Goal: Task Accomplishment & Management: Complete application form

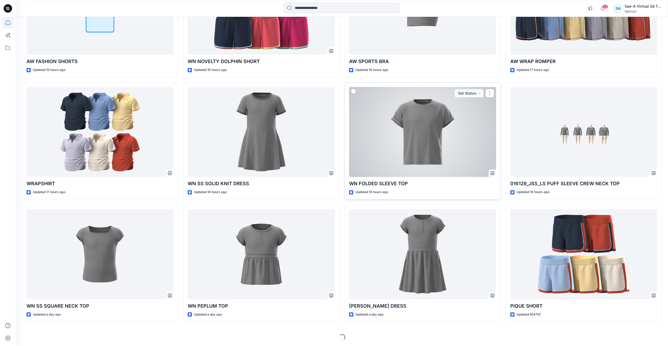
scroll to position [114, 0]
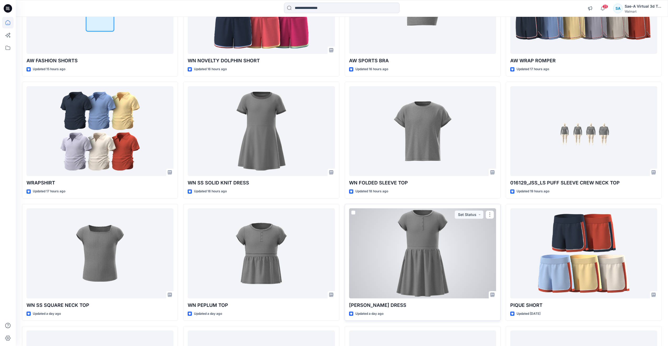
click at [427, 259] on div at bounding box center [422, 253] width 147 height 90
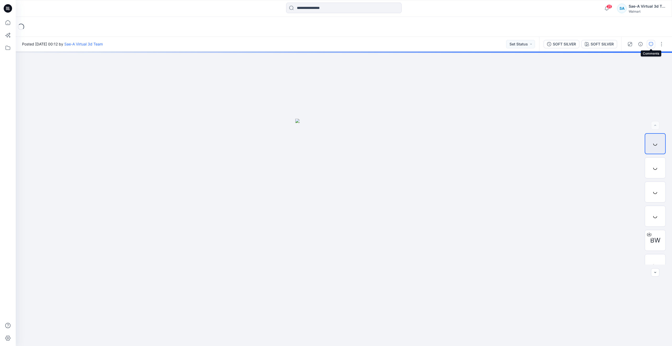
click at [652, 46] on icon "button" at bounding box center [651, 44] width 4 height 4
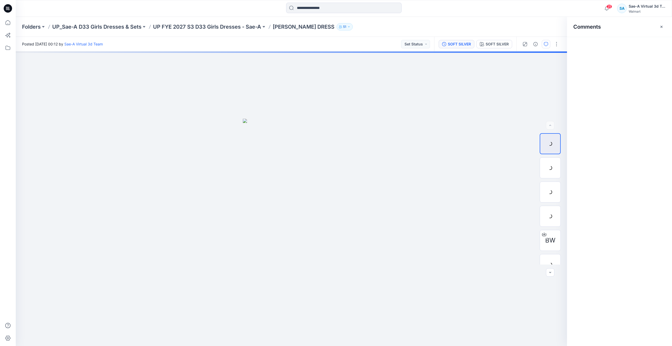
click at [457, 43] on div "SOFT SILVER" at bounding box center [459, 44] width 23 height 6
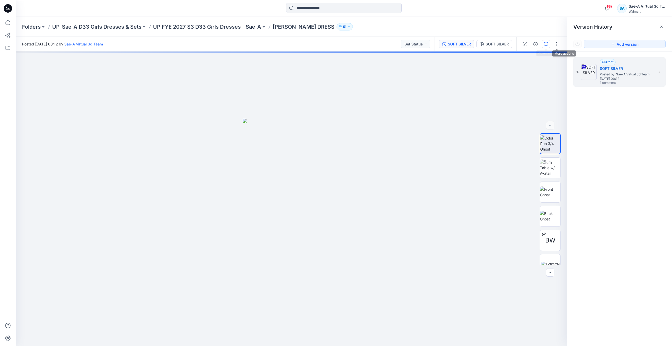
click at [549, 45] on button "button" at bounding box center [546, 44] width 8 height 8
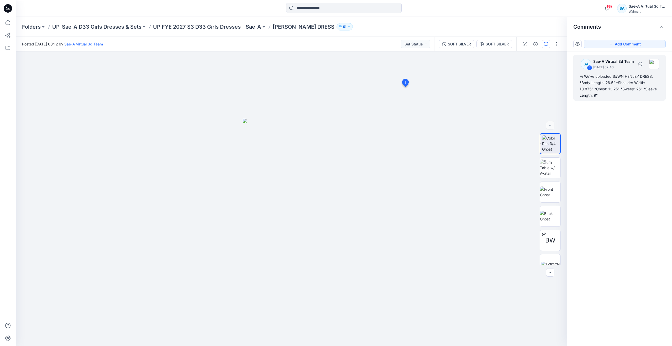
click at [599, 81] on div "Hi We've uploaded S#WN HENLEY DRESS. *Body Length: 26.5" *Shoulder Width: 10.87…" at bounding box center [620, 85] width 80 height 25
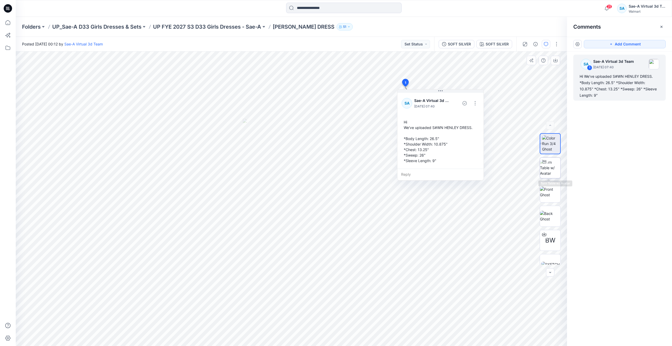
click at [547, 169] on img at bounding box center [550, 167] width 20 height 17
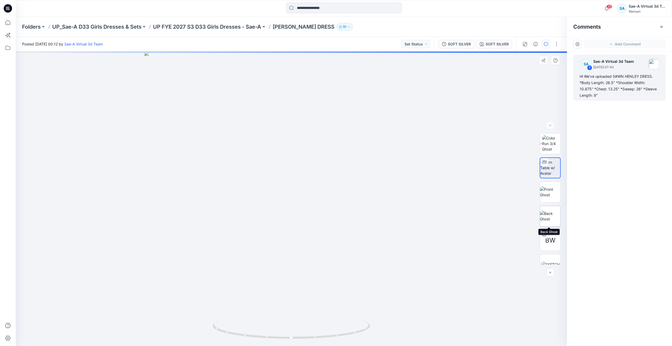
click at [547, 212] on img at bounding box center [550, 216] width 20 height 11
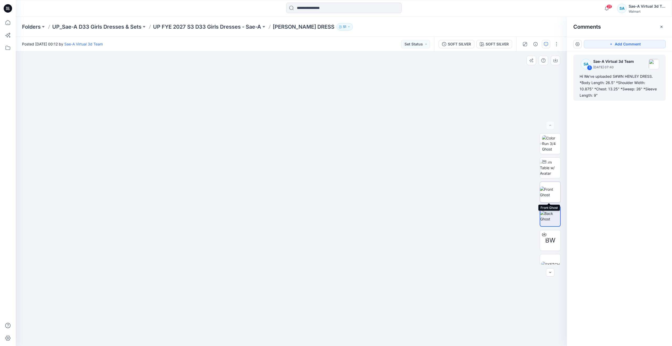
click at [552, 186] on img at bounding box center [550, 191] width 20 height 11
click at [551, 167] on img at bounding box center [550, 167] width 20 height 17
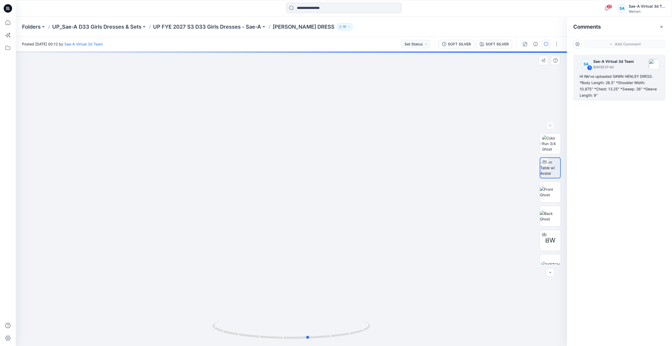
drag, startPoint x: 293, startPoint y: 337, endPoint x: 310, endPoint y: 312, distance: 30.0
click at [310, 312] on div at bounding box center [291, 198] width 551 height 294
click at [7, 24] on icon at bounding box center [8, 23] width 12 height 12
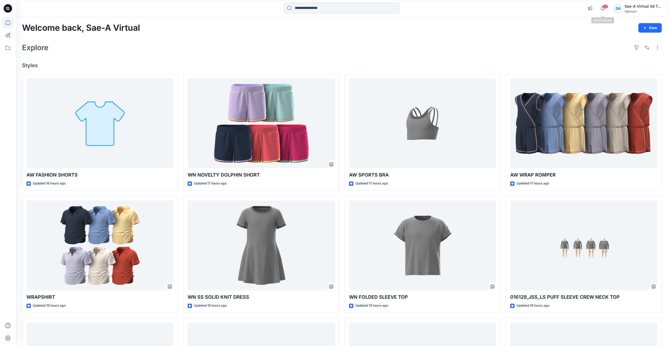
click at [607, 7] on span "26" at bounding box center [606, 6] width 6 height 4
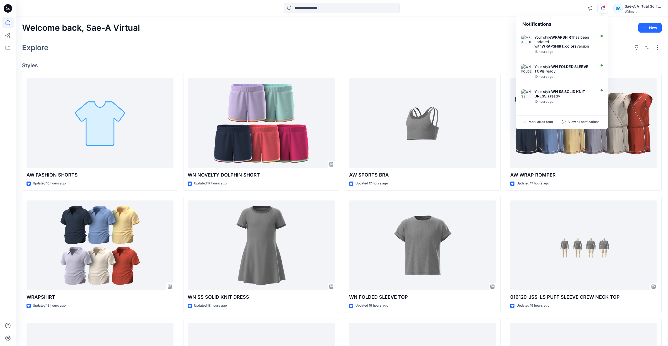
scroll to position [238, 0]
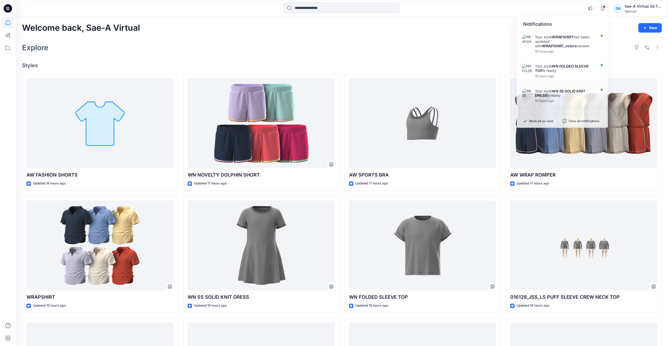
click at [264, 52] on div "Explore" at bounding box center [342, 47] width 640 height 13
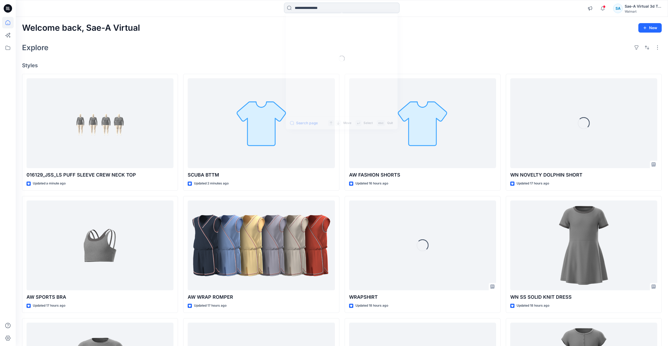
click at [304, 8] on input at bounding box center [342, 8] width 116 height 11
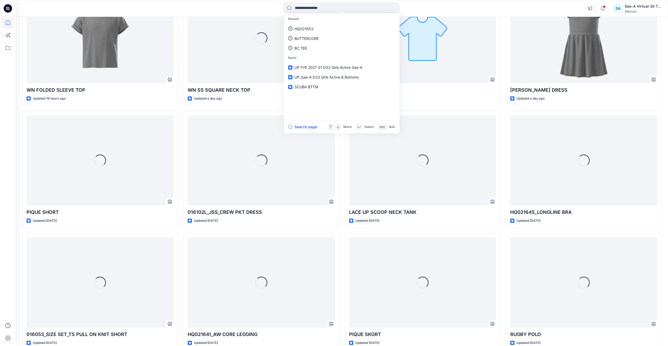
scroll to position [368, 0]
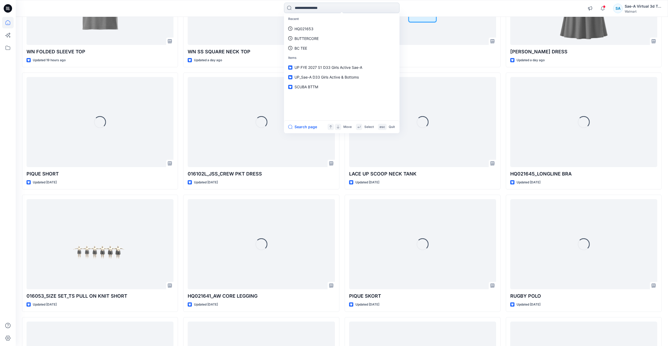
click at [309, 4] on input at bounding box center [342, 8] width 116 height 11
paste input "********"
type input "********"
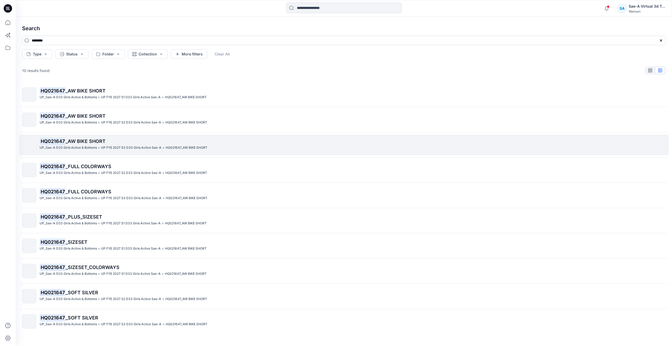
click at [77, 142] on span "_AW BIKE SHORT" at bounding box center [86, 141] width 40 height 6
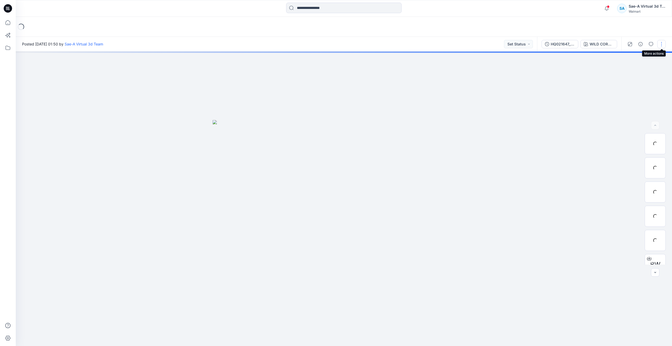
click at [661, 42] on button "button" at bounding box center [661, 44] width 8 height 8
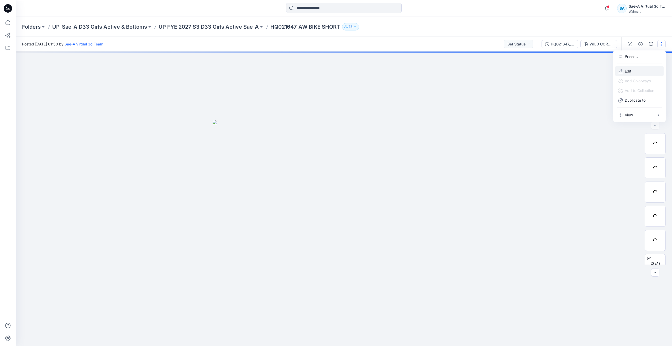
click at [623, 70] on button "Edit" at bounding box center [639, 71] width 48 height 10
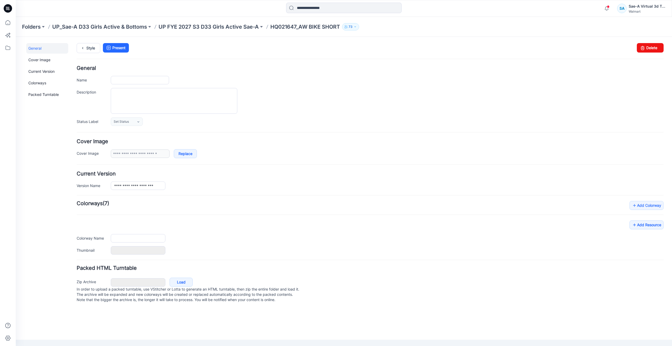
type input "**********"
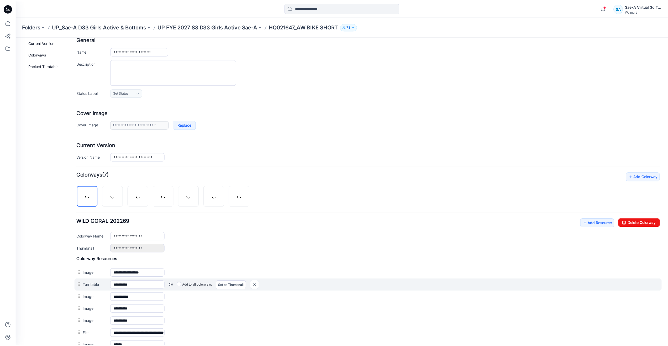
scroll to position [79, 0]
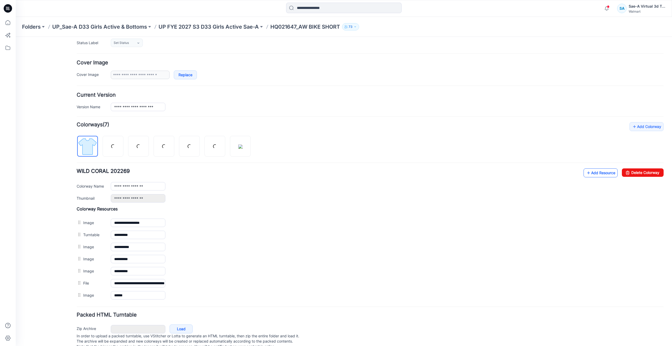
click at [594, 173] on link "Add Resource" at bounding box center [601, 172] width 34 height 9
click at [591, 171] on link "Add Resource" at bounding box center [601, 172] width 34 height 9
click at [13, 26] on icon at bounding box center [8, 23] width 12 height 12
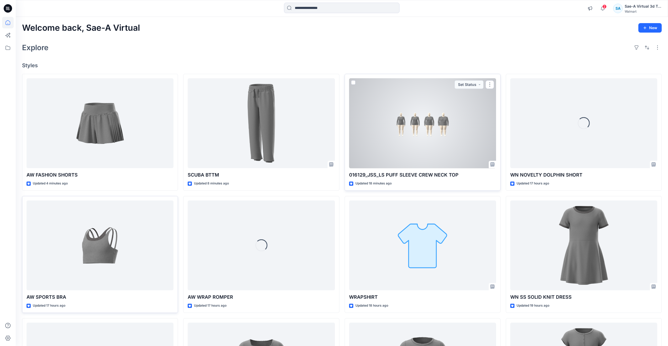
click at [395, 132] on div at bounding box center [422, 123] width 147 height 90
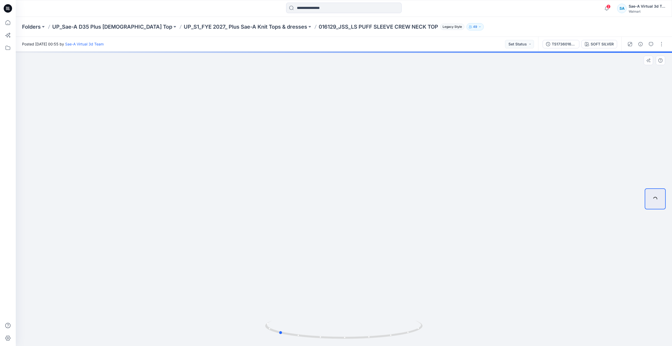
drag, startPoint x: 346, startPoint y: 336, endPoint x: 438, endPoint y: 317, distance: 94.1
click at [438, 317] on div at bounding box center [344, 198] width 656 height 294
drag, startPoint x: 285, startPoint y: 331, endPoint x: 141, endPoint y: 265, distance: 158.3
click at [141, 265] on div at bounding box center [344, 198] width 656 height 294
click at [579, 45] on button "TS1736016129_SIZE SET_REV2_LS PUFF SLEEVE CREW NECK TOP_SAEA_090225" at bounding box center [561, 44] width 37 height 8
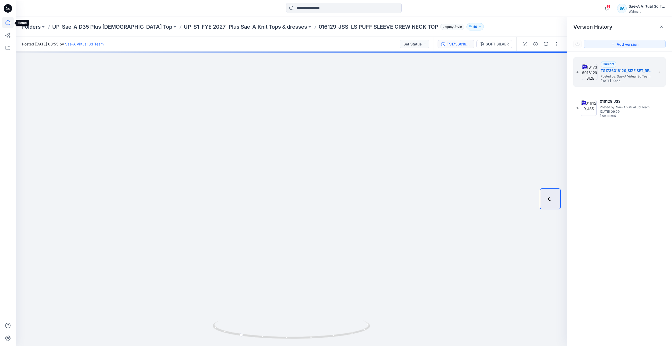
click at [7, 24] on icon at bounding box center [8, 23] width 12 height 12
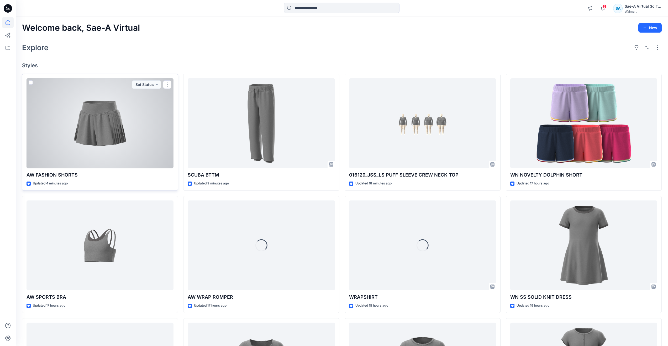
click at [106, 142] on div at bounding box center [100, 123] width 147 height 90
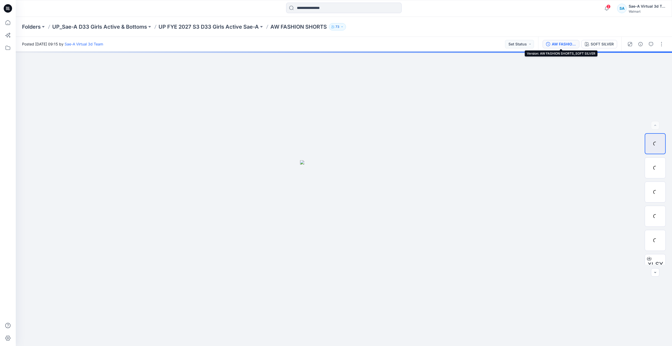
click at [567, 44] on div "AW FASHION SHORTS_SOFT SILVER" at bounding box center [564, 44] width 24 height 6
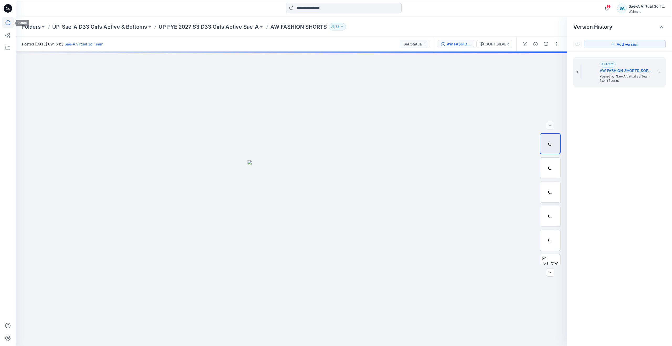
click at [10, 20] on icon at bounding box center [8, 23] width 12 height 12
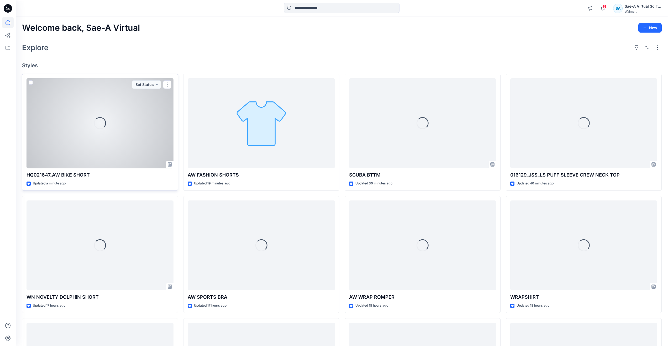
click at [93, 148] on div "Loading..." at bounding box center [100, 123] width 147 height 90
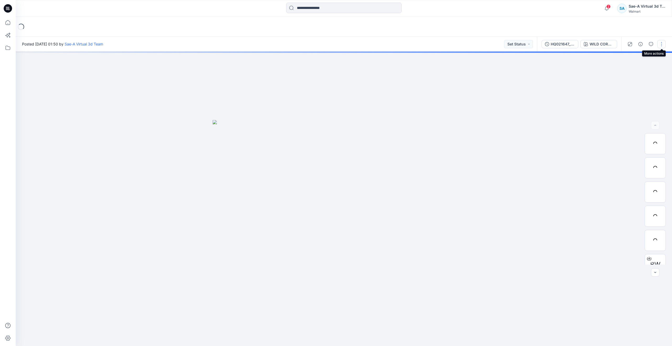
click at [662, 44] on button "button" at bounding box center [661, 44] width 8 height 8
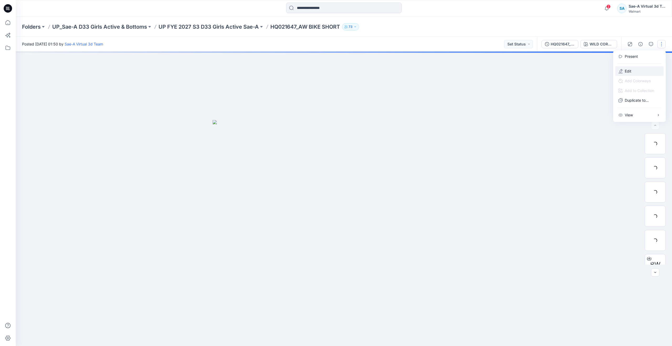
click at [630, 72] on p "Edit" at bounding box center [628, 71] width 7 height 6
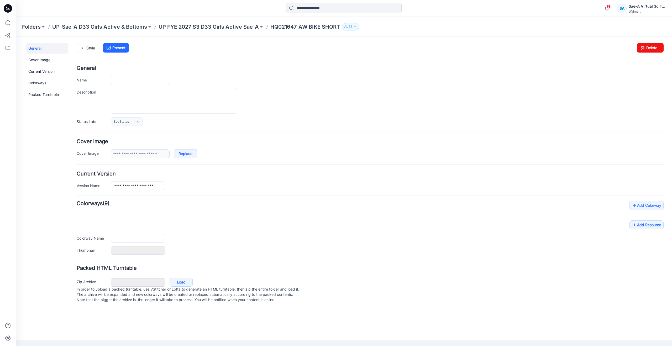
type input "**********"
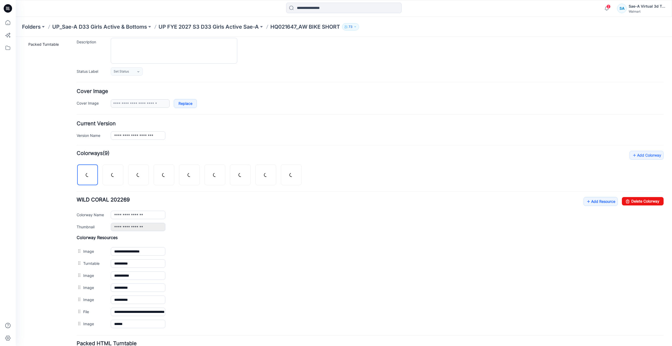
scroll to position [53, 0]
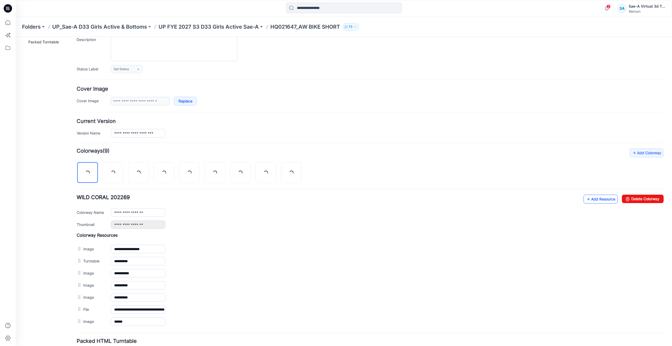
click at [586, 200] on icon at bounding box center [588, 199] width 5 height 8
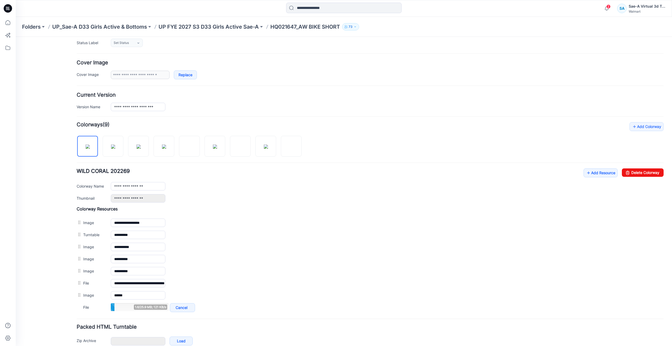
click at [50, 263] on div "General Cover Image Current Version Colorways Packed Turntable" at bounding box center [47, 166] width 42 height 404
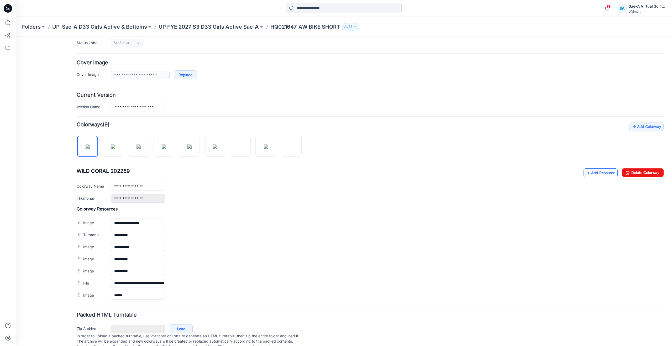
click at [586, 176] on icon at bounding box center [588, 173] width 5 height 8
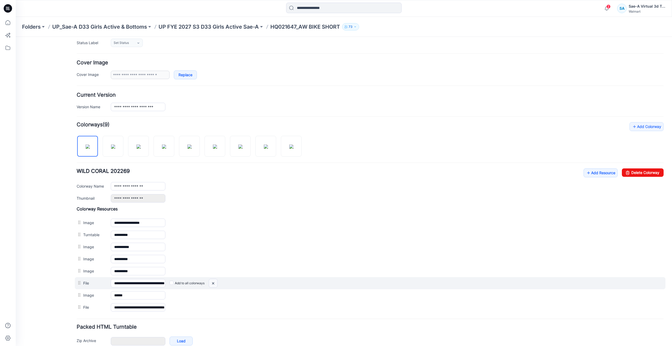
click at [16, 37] on img at bounding box center [16, 37] width 0 height 0
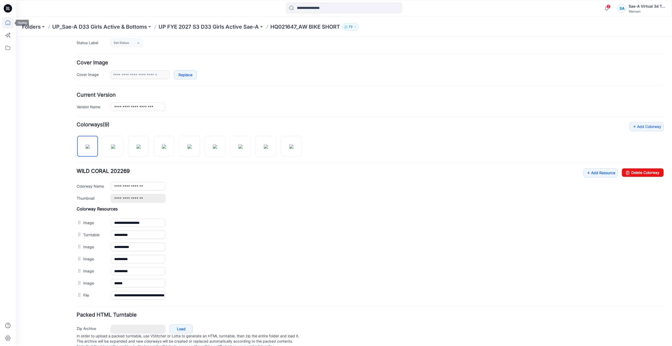
click at [12, 26] on icon at bounding box center [8, 23] width 12 height 12
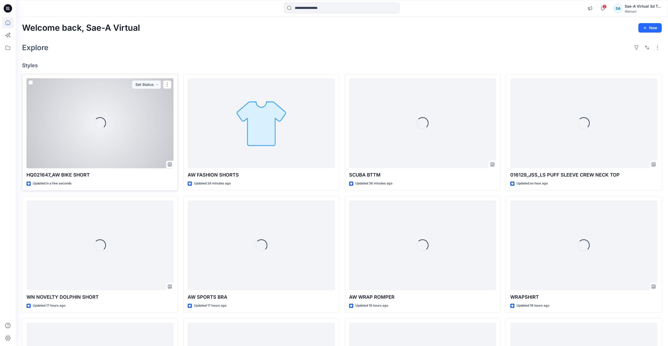
click at [112, 145] on div "Loading..." at bounding box center [100, 123] width 147 height 90
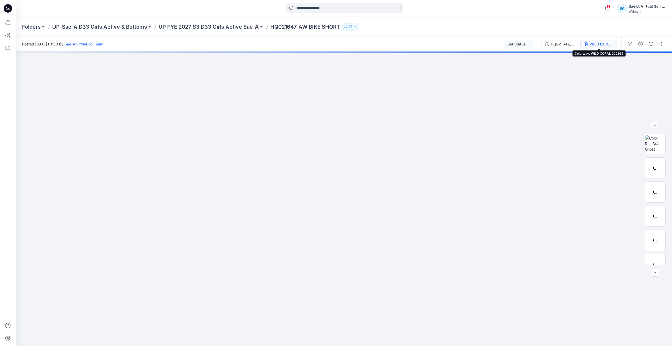
click at [596, 44] on div "WILD CORAL 202269" at bounding box center [602, 44] width 24 height 6
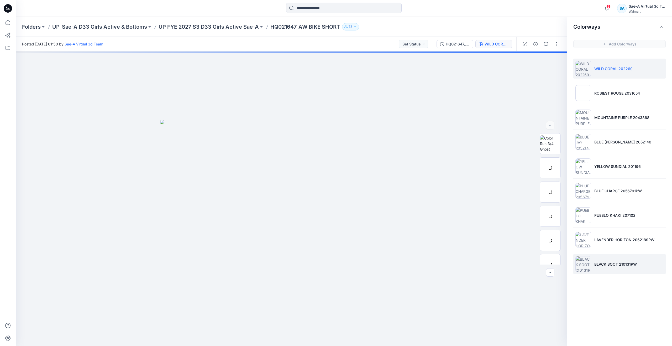
click at [615, 264] on p "BLACK SOOT 210131PW" at bounding box center [615, 264] width 43 height 6
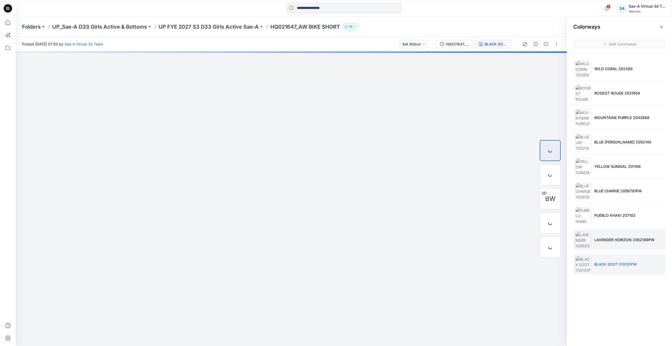
click at [617, 236] on li "LAVENDER HORIZON 2062189PW" at bounding box center [619, 239] width 92 height 20
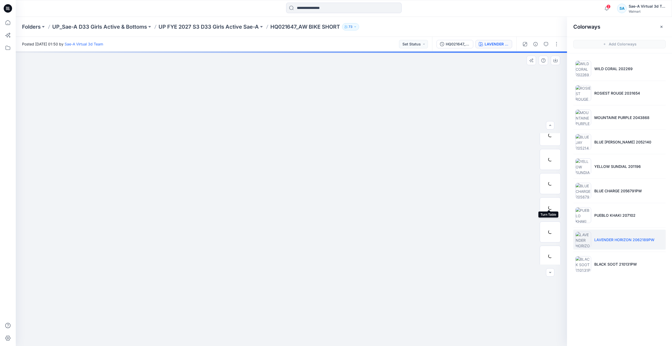
scroll to position [180, 0]
click at [9, 21] on icon at bounding box center [8, 22] width 5 height 5
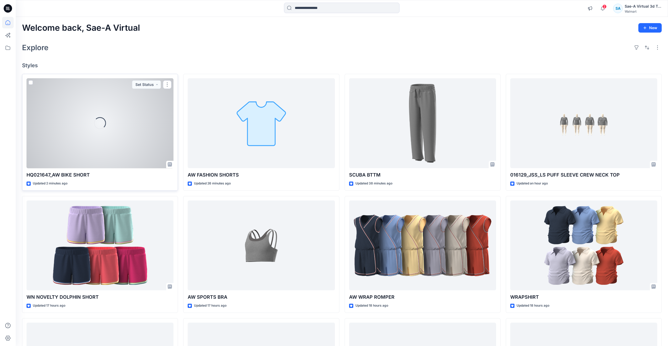
click at [73, 119] on div "Loading..." at bounding box center [100, 123] width 147 height 90
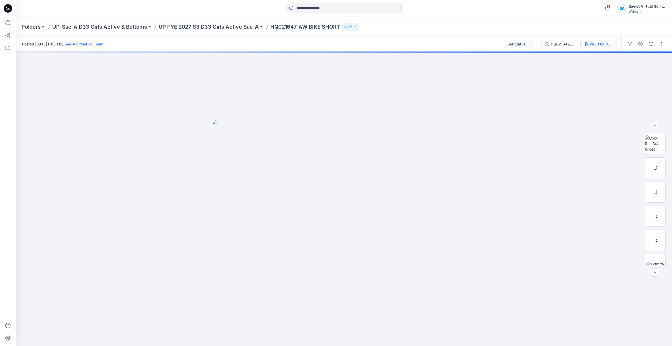
click at [593, 45] on div "WILD CORAL 202269" at bounding box center [602, 44] width 24 height 6
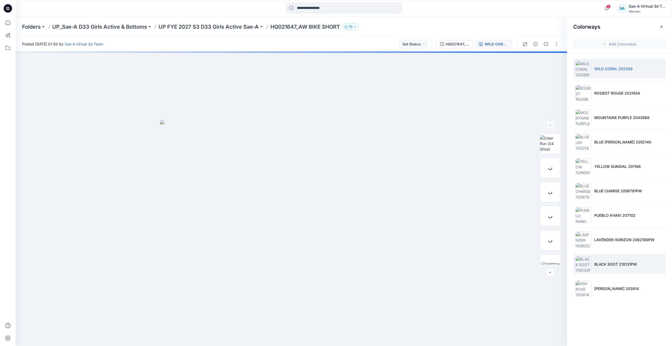
click at [609, 263] on p "BLACK SOOT 210131PW" at bounding box center [615, 264] width 43 height 6
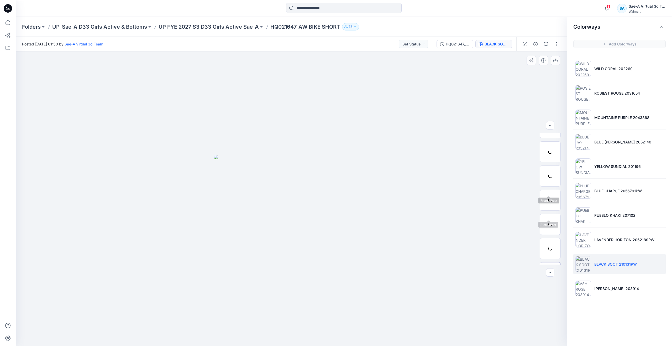
scroll to position [83, 0]
click at [606, 240] on p "LAVENDER HORIZON 2062189PW" at bounding box center [624, 240] width 60 height 6
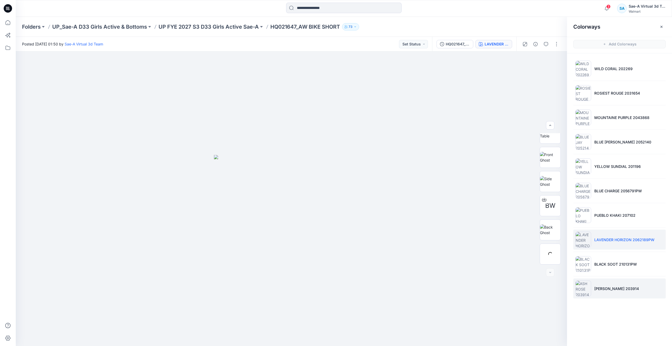
click at [610, 286] on p "ASH ROSE 203914" at bounding box center [616, 289] width 45 height 6
click at [609, 240] on p "LAVENDER HORIZON 2062189PW" at bounding box center [624, 240] width 60 height 6
click at [551, 187] on img at bounding box center [550, 185] width 20 height 11
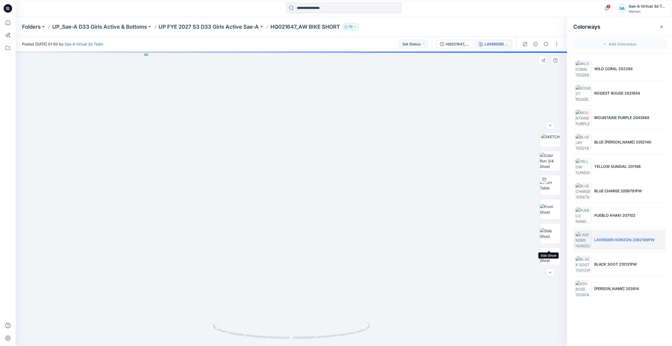
scroll to position [0, 0]
click at [559, 44] on button "button" at bounding box center [556, 44] width 8 height 8
click at [531, 74] on button "Edit" at bounding box center [534, 71] width 48 height 10
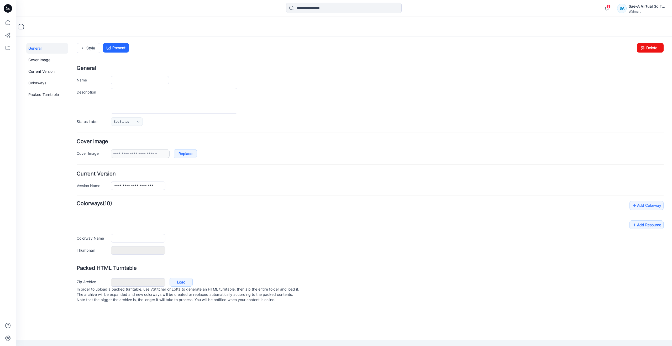
type input "**********"
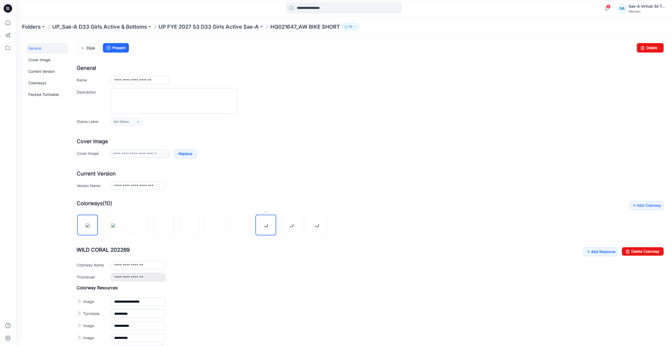
click at [260, 228] on link at bounding box center [265, 225] width 21 height 21
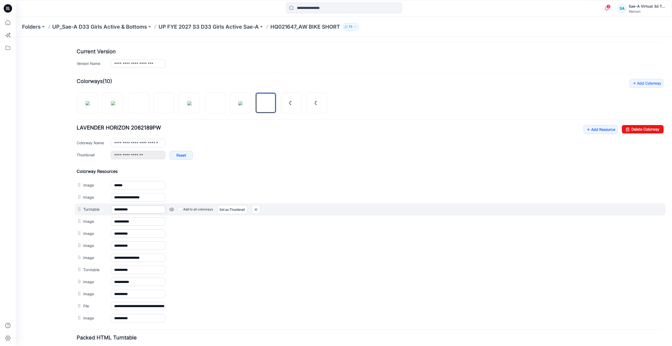
scroll to position [131, 0]
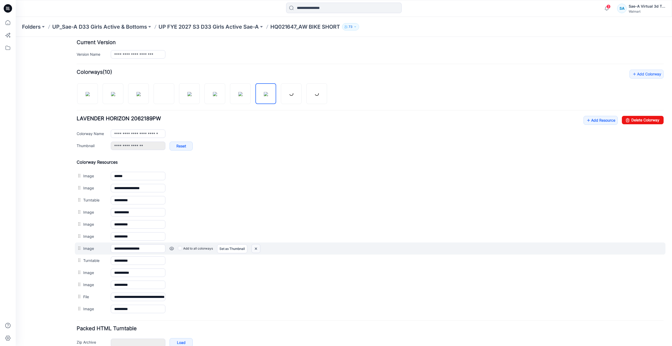
click at [16, 37] on img at bounding box center [16, 37] width 0 height 0
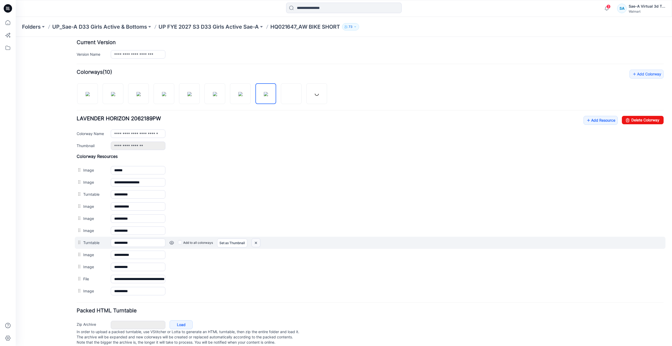
click at [16, 37] on img at bounding box center [16, 37] width 0 height 0
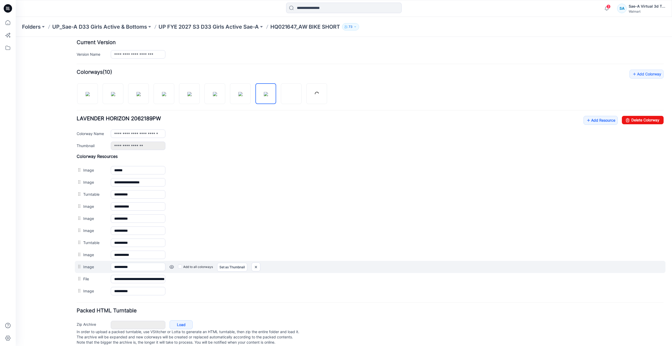
scroll to position [130, 0]
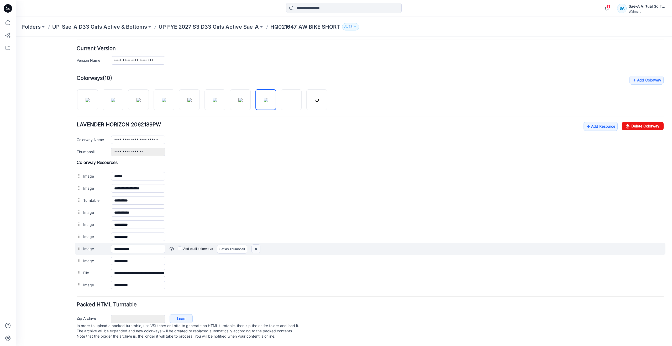
click at [16, 37] on img at bounding box center [16, 37] width 0 height 0
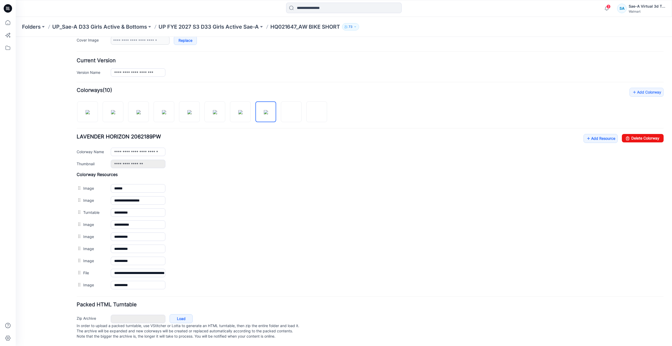
scroll to position [118, 0]
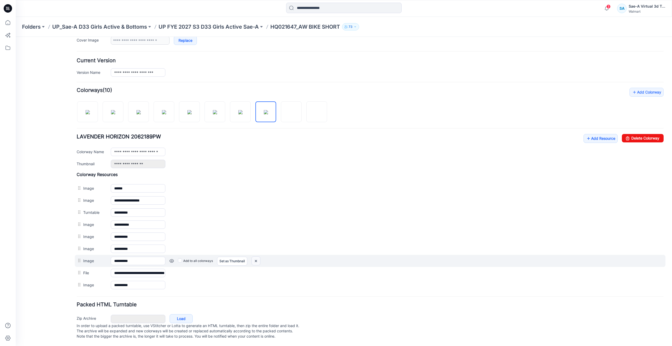
click at [16, 37] on img at bounding box center [16, 37] width 0 height 0
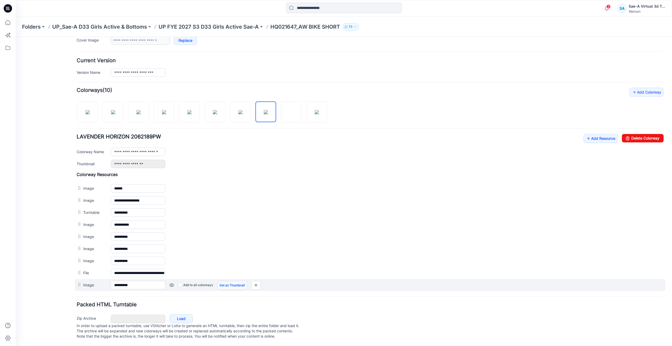
scroll to position [106, 0]
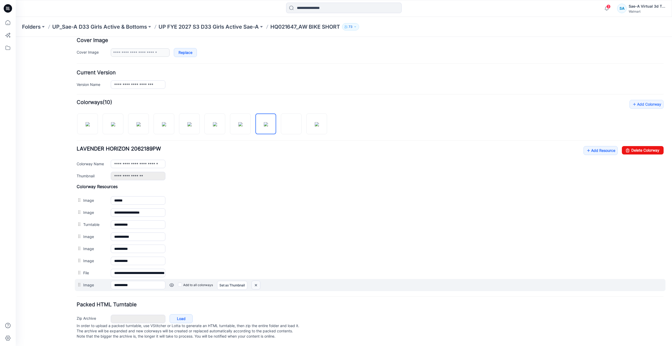
click at [16, 37] on img at bounding box center [16, 37] width 0 height 0
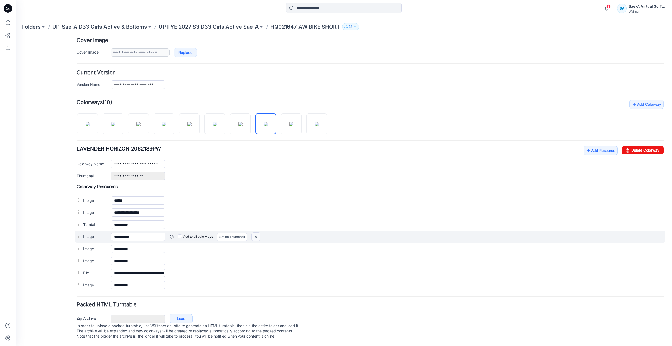
scroll to position [94, 0]
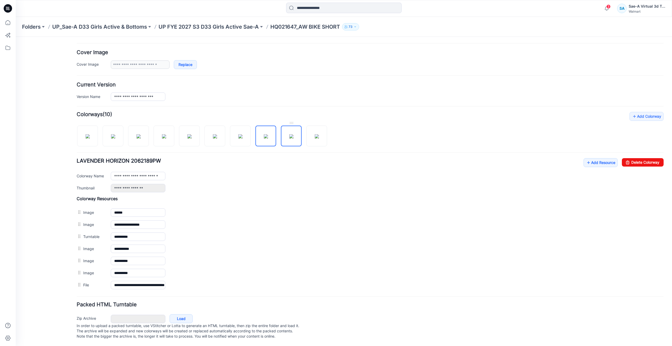
click at [289, 134] on img at bounding box center [291, 136] width 4 height 4
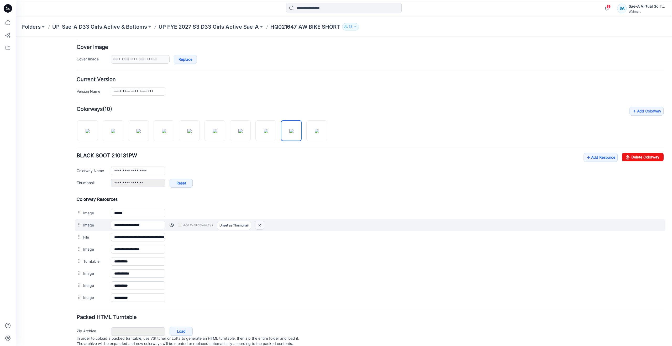
click at [261, 225] on img at bounding box center [259, 225] width 8 height 9
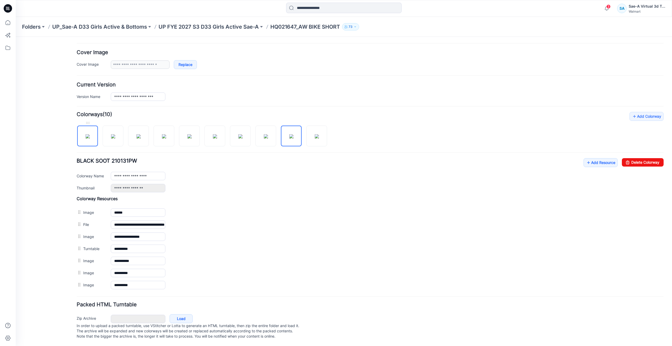
click at [87, 134] on img at bounding box center [88, 136] width 4 height 4
click at [111, 134] on img at bounding box center [113, 136] width 4 height 4
click at [292, 134] on img at bounding box center [291, 136] width 4 height 4
click at [315, 134] on img at bounding box center [317, 136] width 4 height 4
type input "**********"
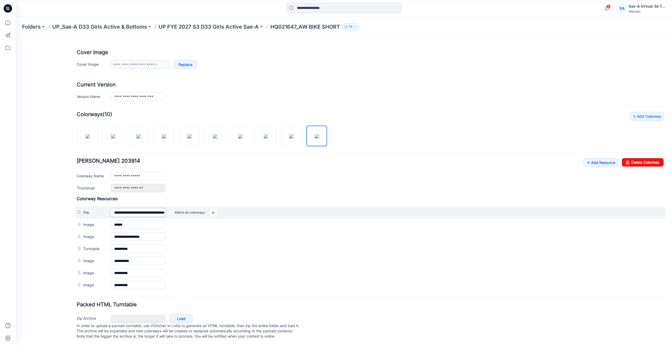
scroll to position [0, 33]
drag, startPoint x: 143, startPoint y: 206, endPoint x: 178, endPoint y: 212, distance: 35.6
click at [178, 207] on div "**********" at bounding box center [370, 212] width 591 height 12
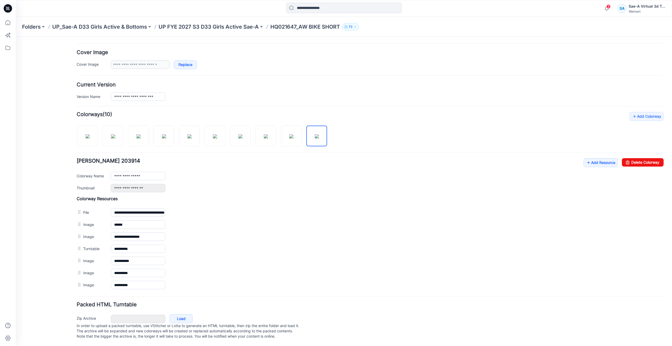
click at [37, 218] on div "General Cover Image Current Version Colorways Packed Turntable" at bounding box center [47, 150] width 42 height 392
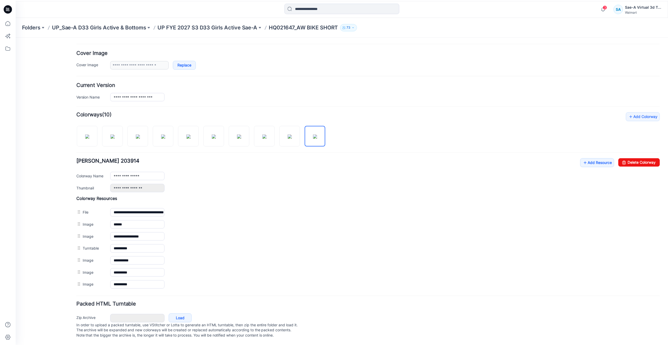
scroll to position [0, 0]
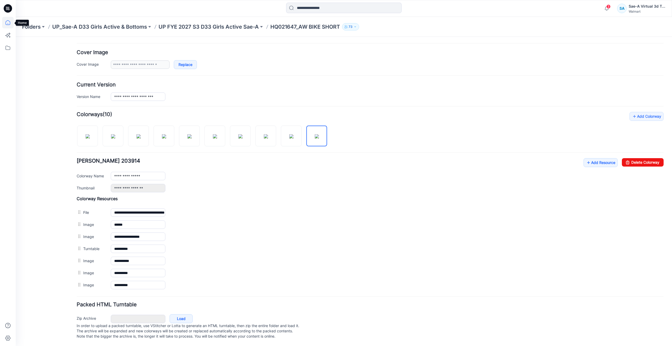
click at [12, 24] on icon at bounding box center [8, 23] width 12 height 12
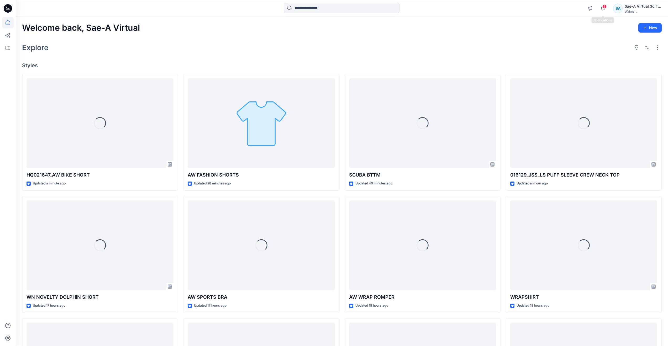
click at [604, 8] on span "3" at bounding box center [605, 6] width 4 height 4
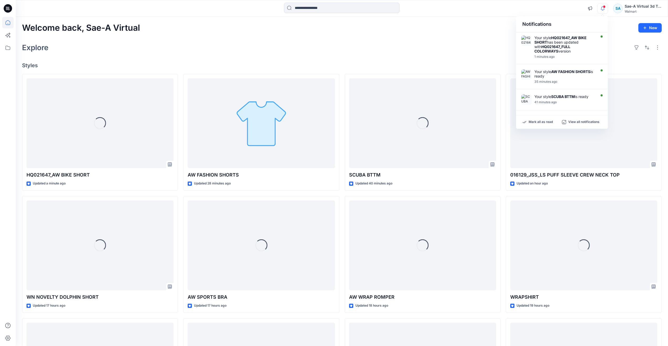
click at [328, 47] on div "Explore" at bounding box center [342, 47] width 640 height 13
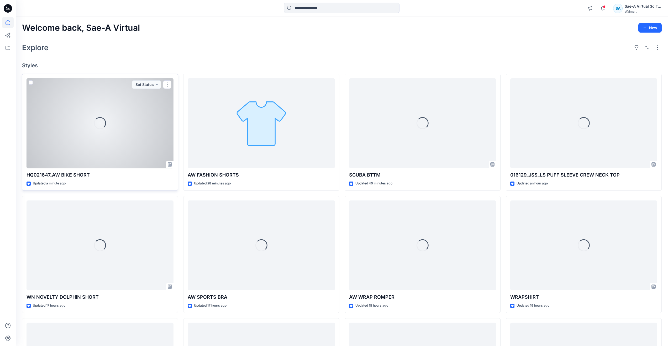
click at [114, 132] on div "Loading..." at bounding box center [100, 123] width 147 height 90
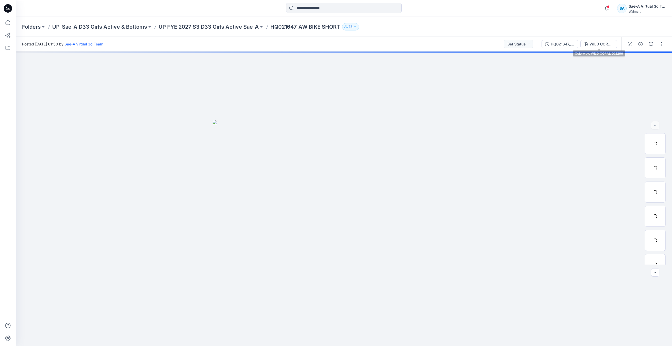
click at [598, 39] on div "HQ021647_FULL COLORWAYS WILD CORAL 202269" at bounding box center [579, 44] width 84 height 15
click at [598, 43] on div "WILD CORAL 202269" at bounding box center [602, 44] width 24 height 6
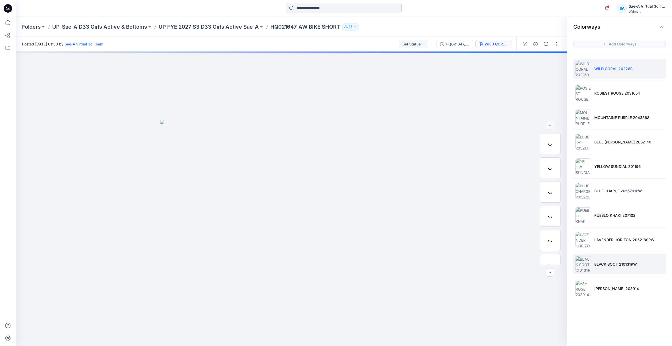
click at [600, 265] on p "BLACK SOOT 210131PW" at bounding box center [615, 264] width 43 height 6
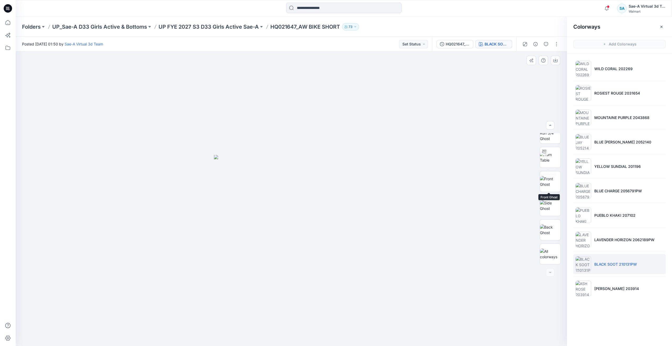
drag, startPoint x: 554, startPoint y: 162, endPoint x: 553, endPoint y: 170, distance: 7.9
click at [554, 162] on img at bounding box center [550, 157] width 20 height 11
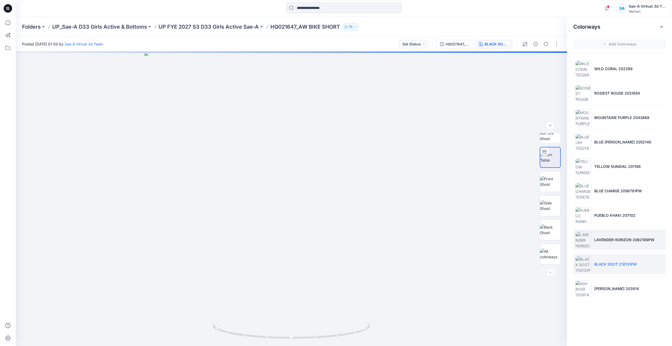
click at [612, 230] on li "LAVENDER HORIZON 2062189PW" at bounding box center [619, 239] width 92 height 20
click at [613, 238] on p "LAVENDER HORIZON 2062189PW" at bounding box center [624, 240] width 60 height 6
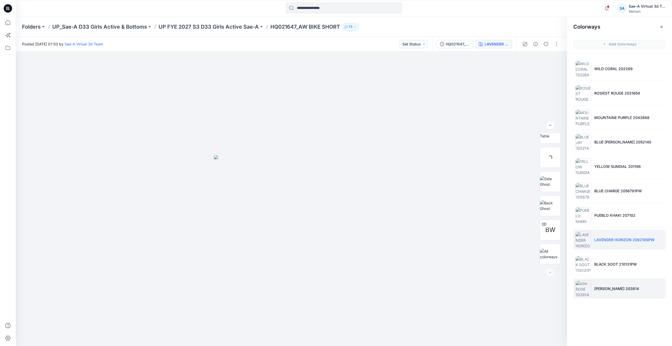
click at [605, 287] on p "ASH ROSE 203914" at bounding box center [616, 289] width 45 height 6
click at [550, 159] on img at bounding box center [550, 157] width 20 height 11
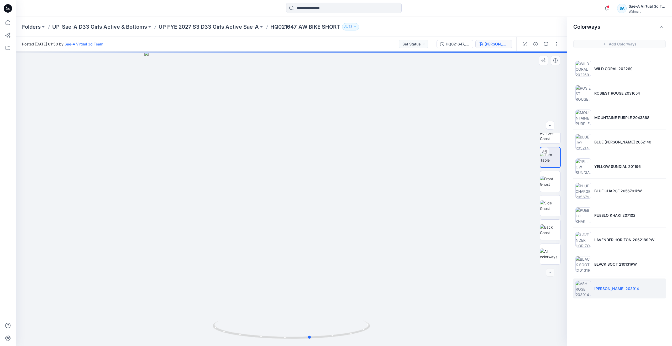
drag, startPoint x: 292, startPoint y: 338, endPoint x: 154, endPoint y: 300, distance: 143.8
click at [154, 300] on div at bounding box center [291, 198] width 551 height 294
click at [6, 22] on icon at bounding box center [8, 22] width 5 height 5
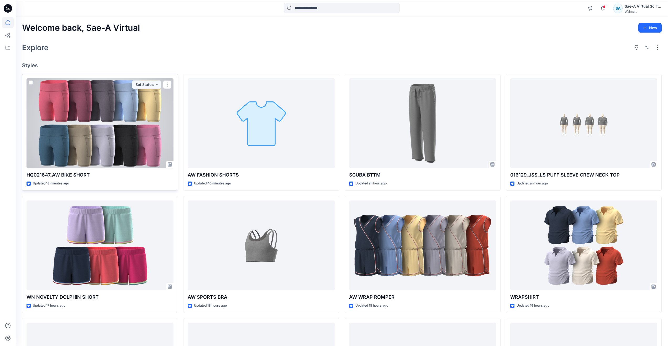
click at [108, 140] on div at bounding box center [100, 123] width 147 height 90
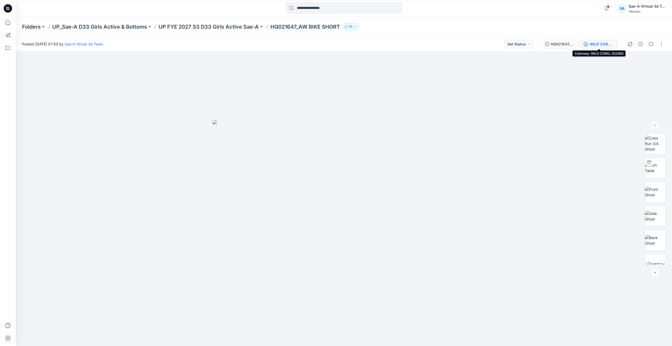
click at [608, 47] on button "WILD CORAL 202269" at bounding box center [599, 44] width 37 height 8
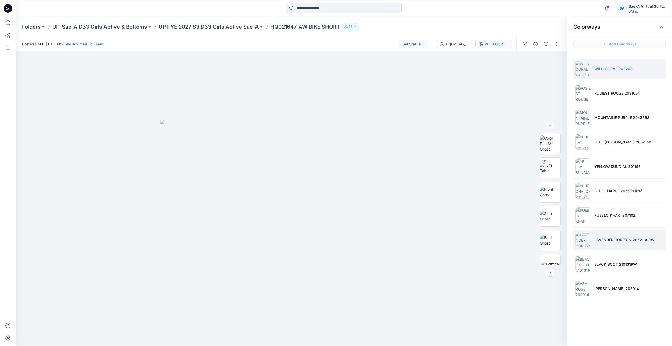
click at [608, 243] on li "LAVENDER HORIZON 2062189PW" at bounding box center [619, 239] width 92 height 20
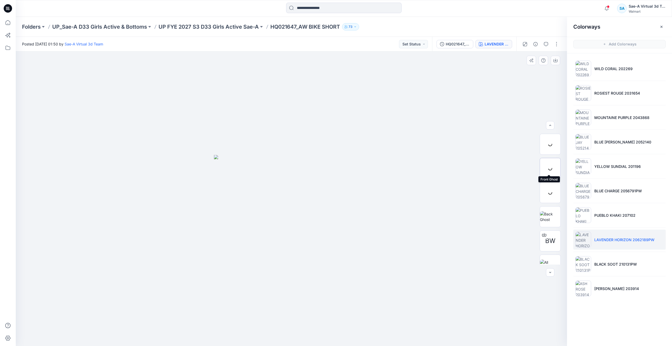
scroll to position [53, 0]
click at [611, 261] on p "BLACK SOOT 210131PW" at bounding box center [615, 264] width 43 height 6
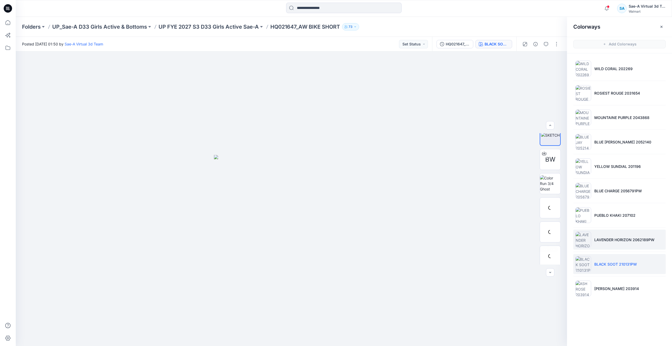
scroll to position [6, 0]
click at [614, 248] on li "LAVENDER HORIZON 2062189PW" at bounding box center [619, 239] width 92 height 20
click at [614, 241] on p "LAVENDER HORIZON 2062189PW" at bounding box center [624, 240] width 60 height 6
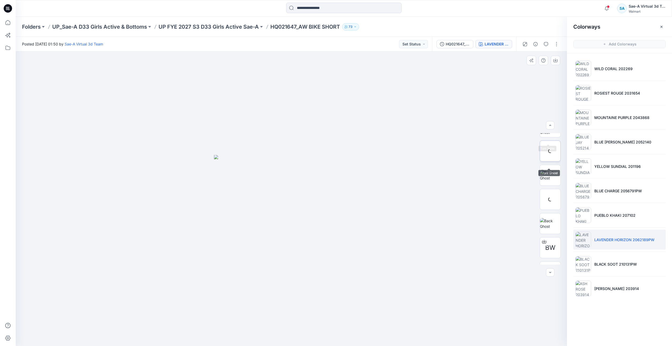
scroll to position [59, 0]
click at [596, 288] on p "ASH ROSE 203914" at bounding box center [616, 289] width 45 height 6
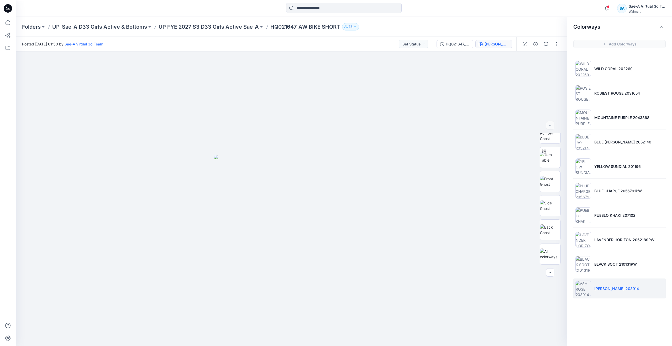
scroll to position [0, 0]
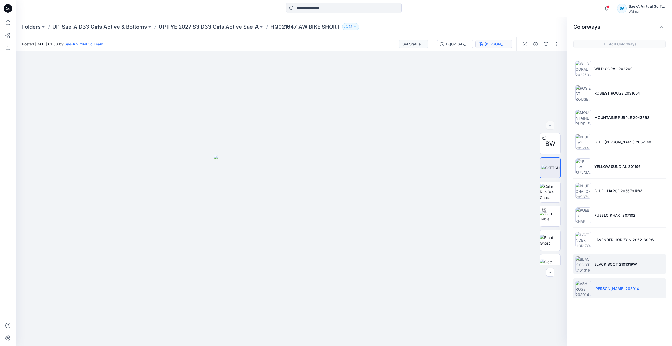
click at [598, 260] on li "BLACK SOOT 210131PW" at bounding box center [619, 264] width 92 height 20
click at [594, 284] on li "ASH ROSE 203914" at bounding box center [619, 288] width 92 height 20
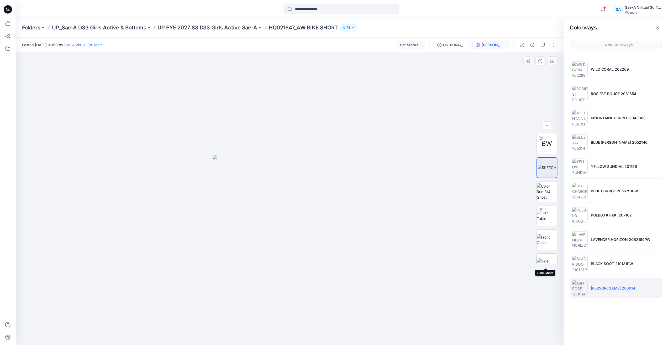
scroll to position [0, 0]
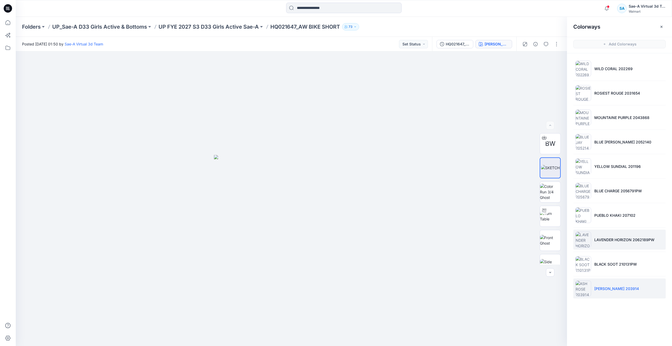
click at [599, 236] on li "LAVENDER HORIZON 2062189PW" at bounding box center [619, 239] width 92 height 20
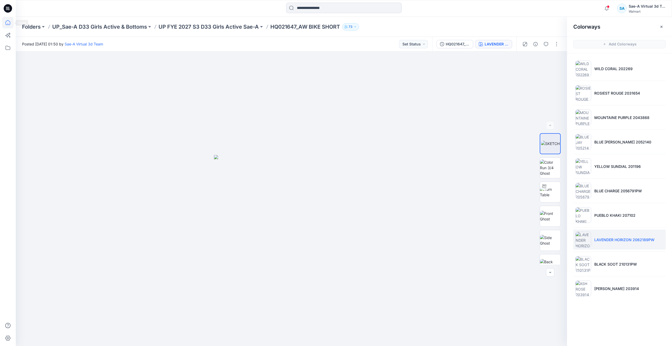
click at [8, 22] on icon at bounding box center [8, 23] width 12 height 12
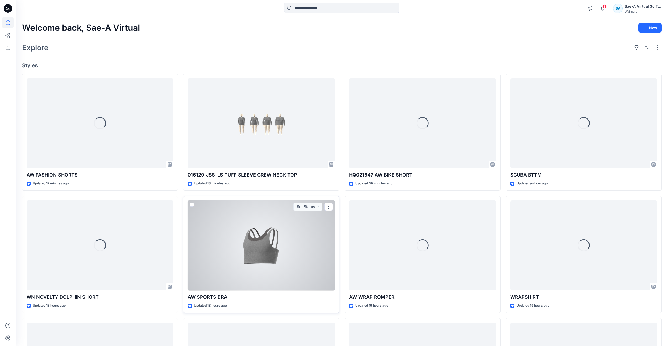
click at [284, 250] on div at bounding box center [261, 245] width 147 height 90
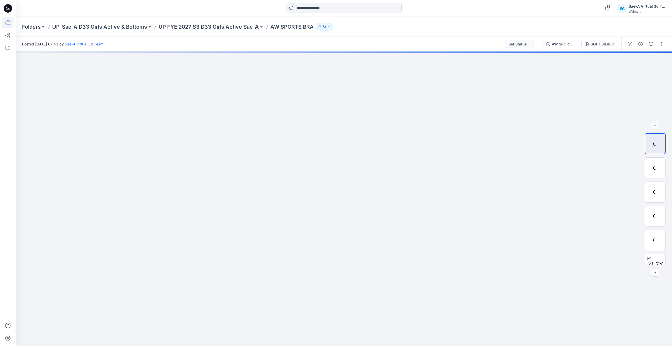
drag, startPoint x: 11, startPoint y: 25, endPoint x: 13, endPoint y: 25, distance: 2.6
click at [11, 25] on icon at bounding box center [8, 23] width 12 height 12
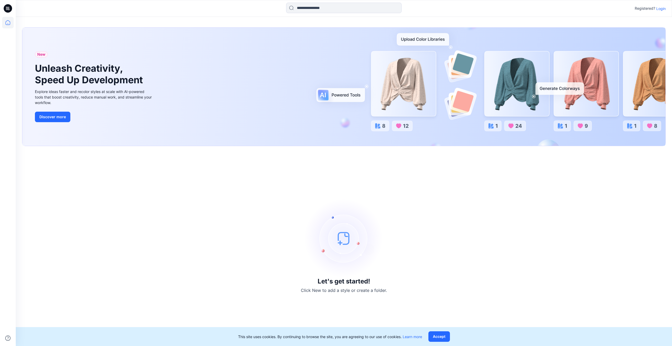
click at [660, 8] on p "Login" at bounding box center [660, 9] width 9 height 6
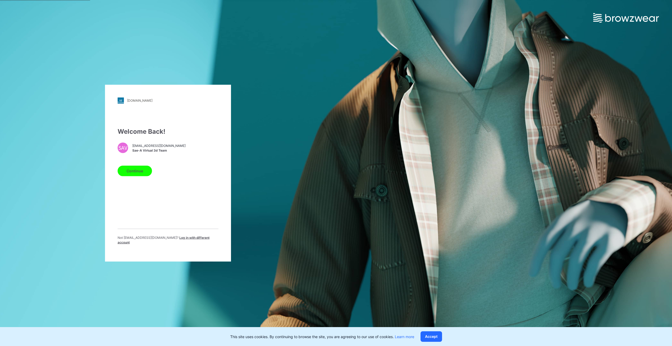
click at [133, 176] on button "Continue" at bounding box center [135, 170] width 34 height 11
click at [131, 173] on button "Continue" at bounding box center [135, 170] width 34 height 11
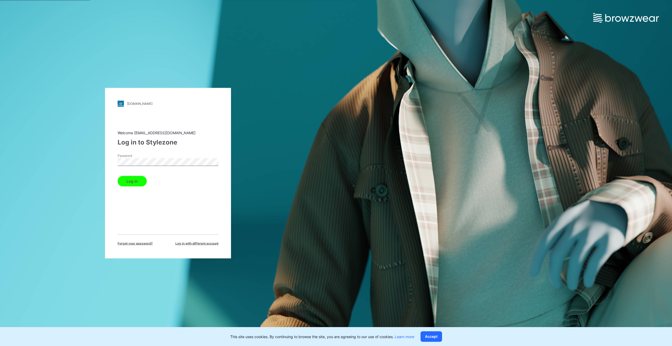
click at [135, 187] on div "Welcome [EMAIL_ADDRESS][DOMAIN_NAME] Log in to Stylezone Password Log in Forget…" at bounding box center [168, 188] width 101 height 116
click at [134, 178] on button "Log in" at bounding box center [132, 181] width 29 height 11
